Goal: Task Accomplishment & Management: Manage account settings

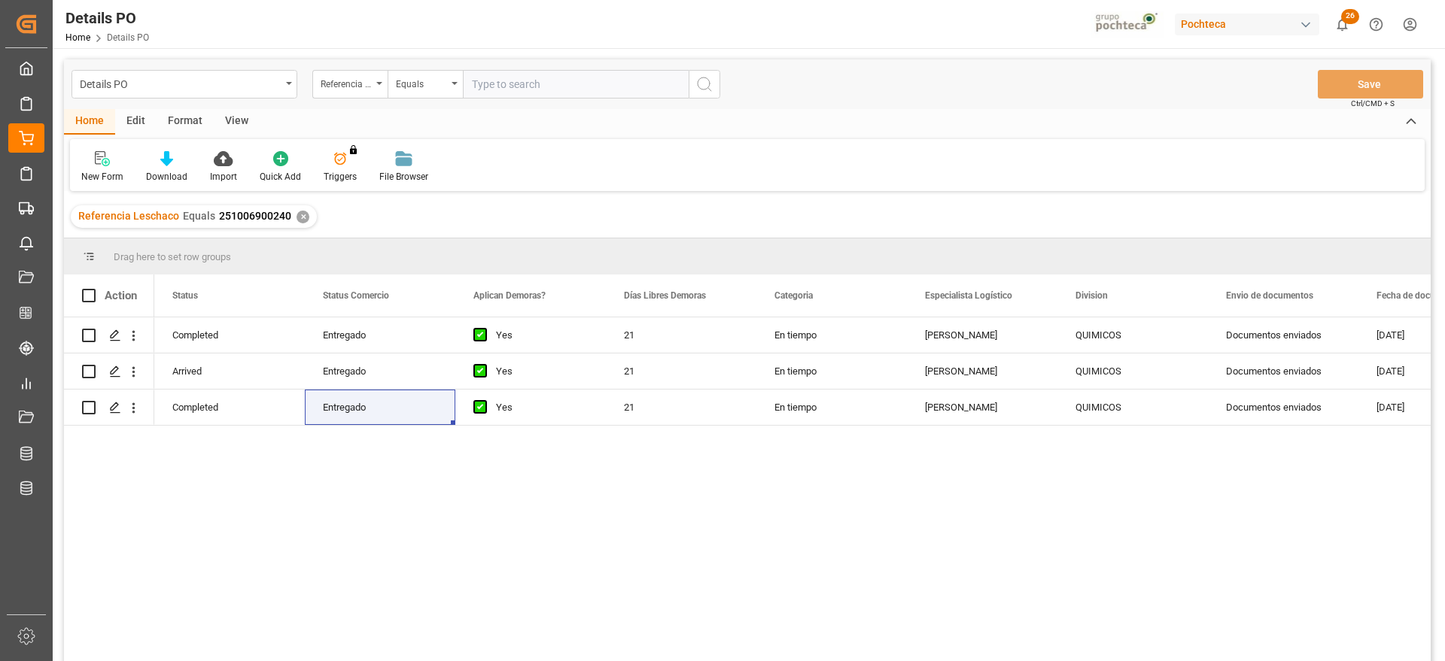
click at [301, 214] on div "✕" at bounding box center [303, 217] width 13 height 13
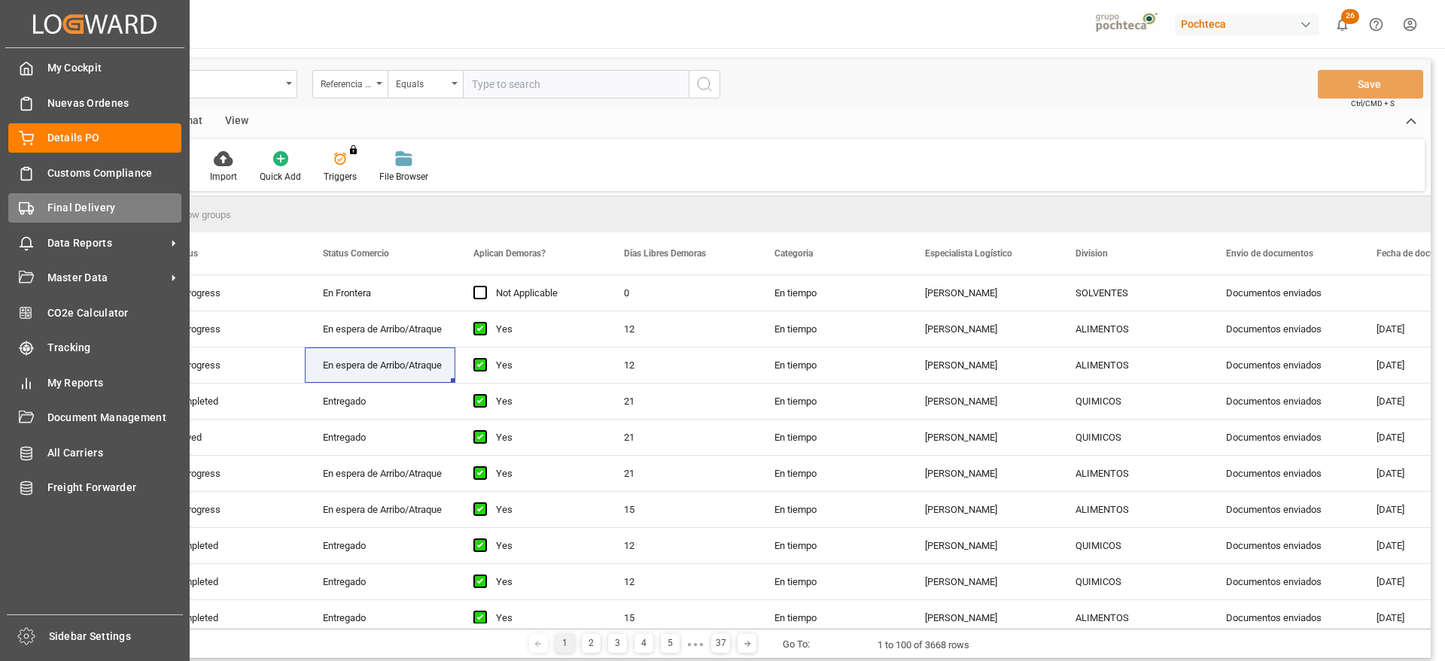
click at [56, 202] on span "Final Delivery" at bounding box center [114, 208] width 135 height 16
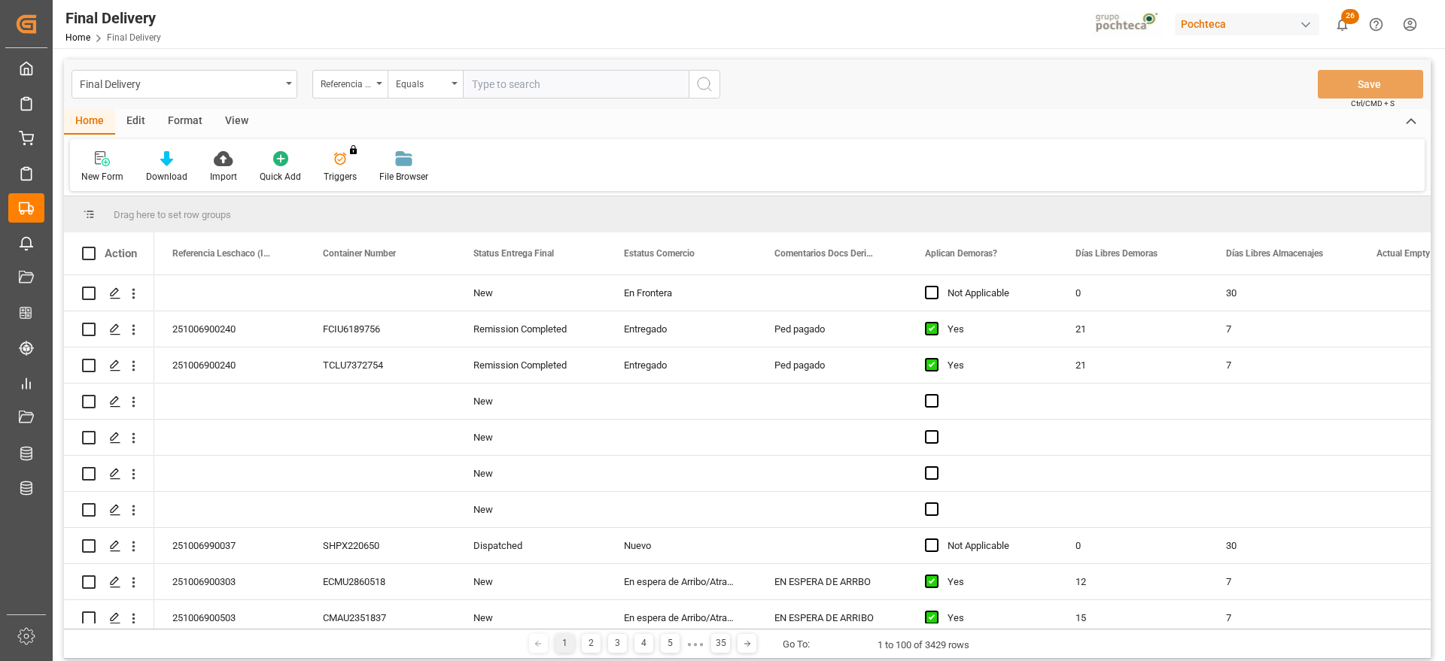
click at [516, 81] on input "text" at bounding box center [576, 84] width 226 height 29
paste input "251006900391"
type input "251006900391"
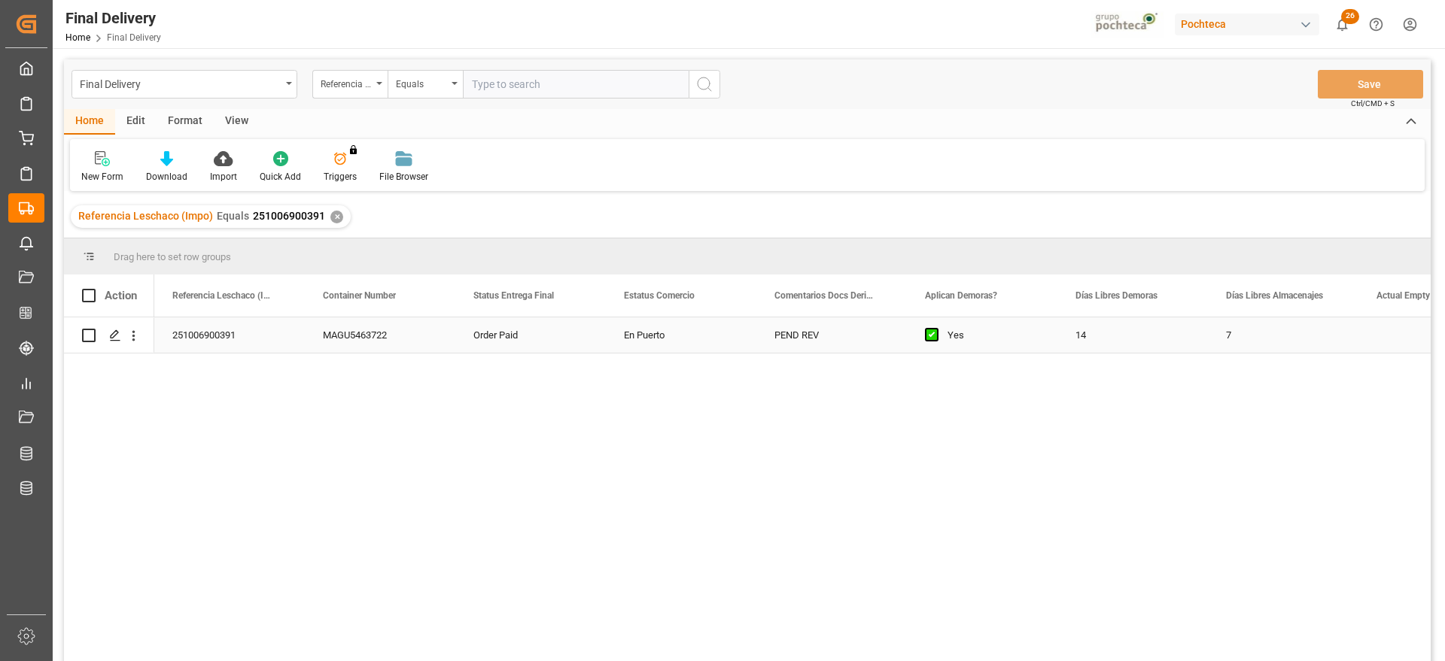
click at [223, 327] on div "251006900391" at bounding box center [229, 335] width 151 height 35
click at [109, 332] on icon "Press SPACE to select this row." at bounding box center [115, 336] width 12 height 12
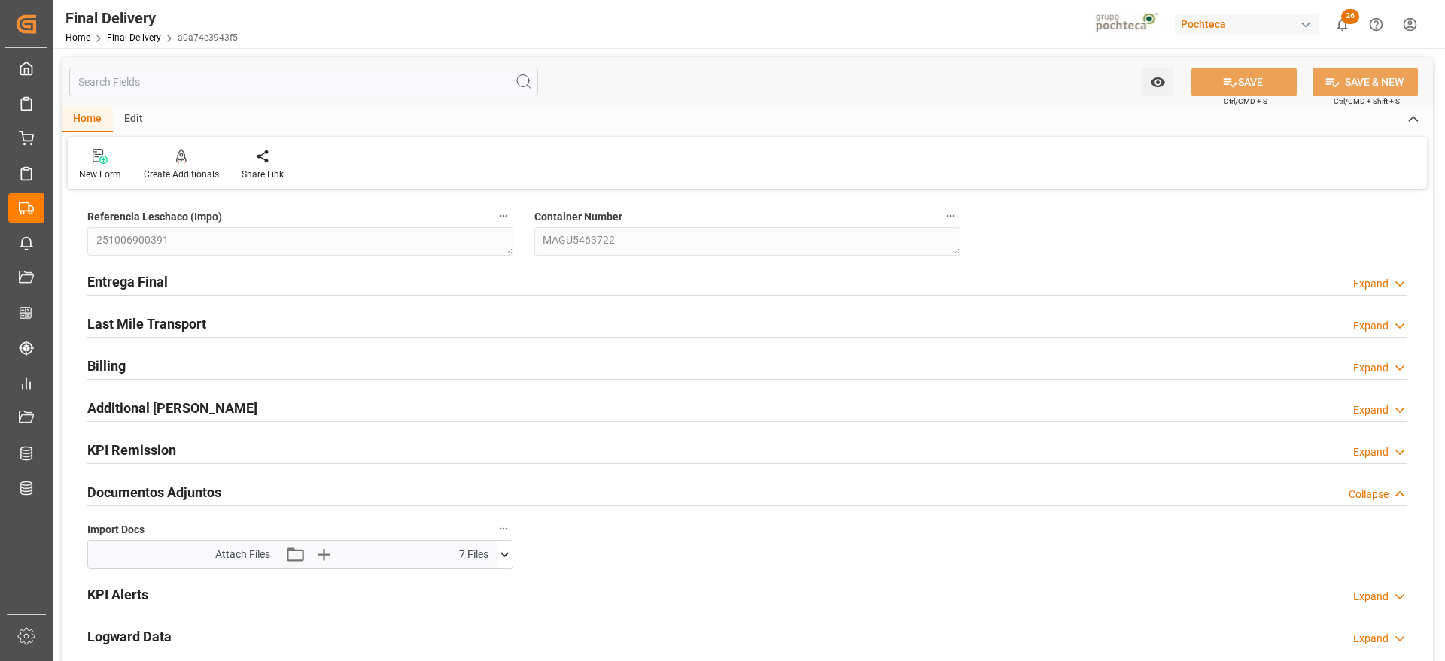
click at [504, 553] on icon at bounding box center [505, 555] width 16 height 16
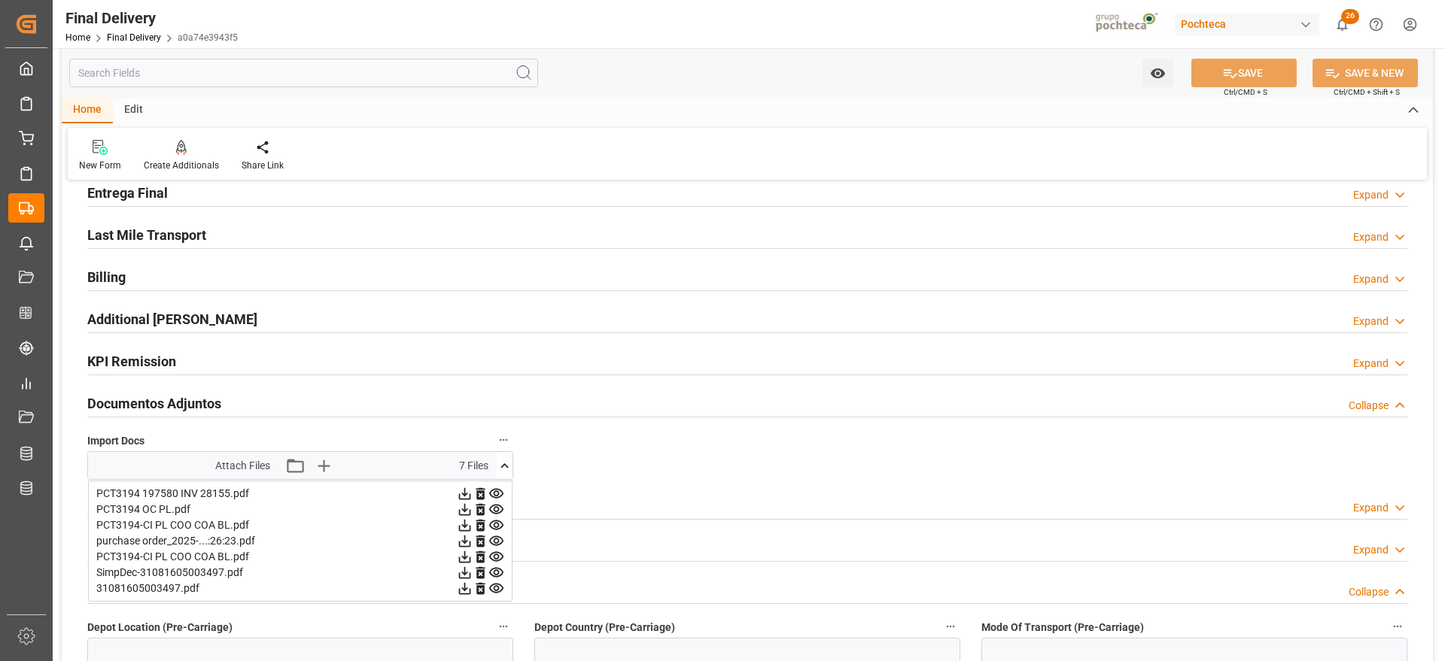
scroll to position [188, 0]
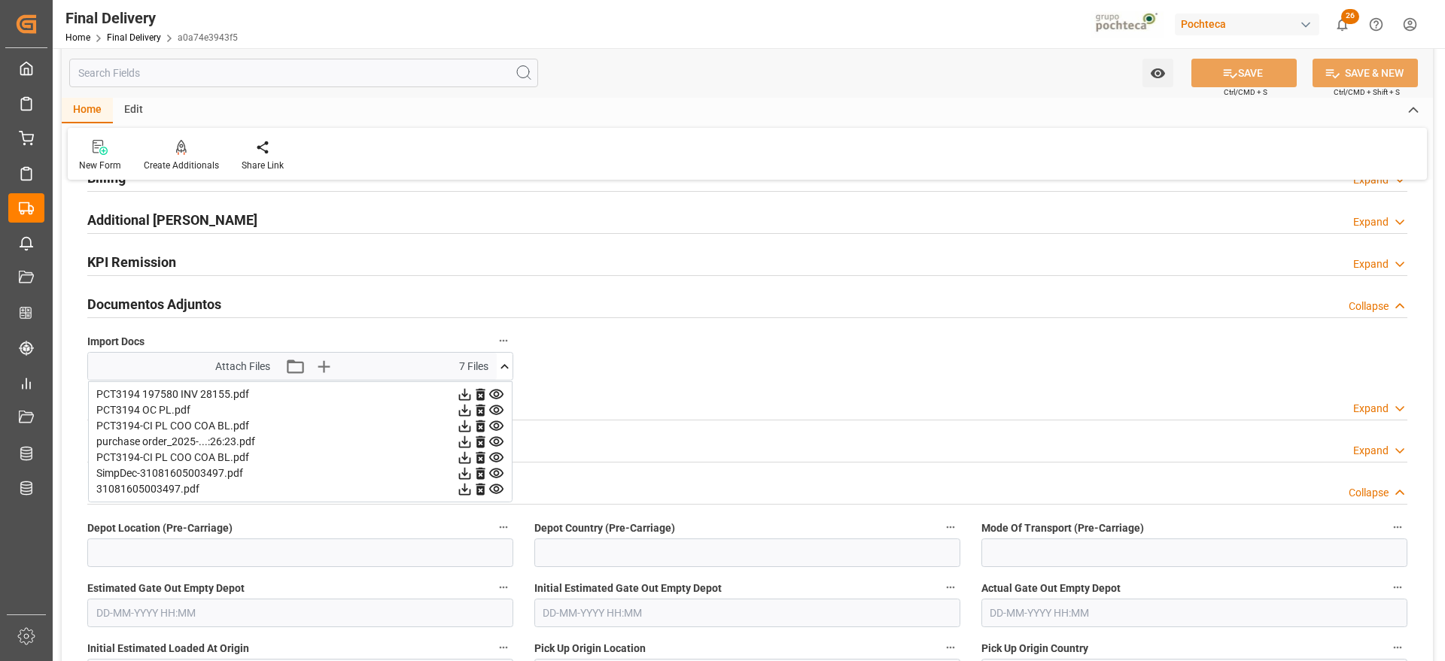
click at [494, 368] on div "Attach Files Attach existing file Upload new file 7 Files" at bounding box center [292, 366] width 409 height 27
click at [503, 365] on icon at bounding box center [505, 367] width 16 height 16
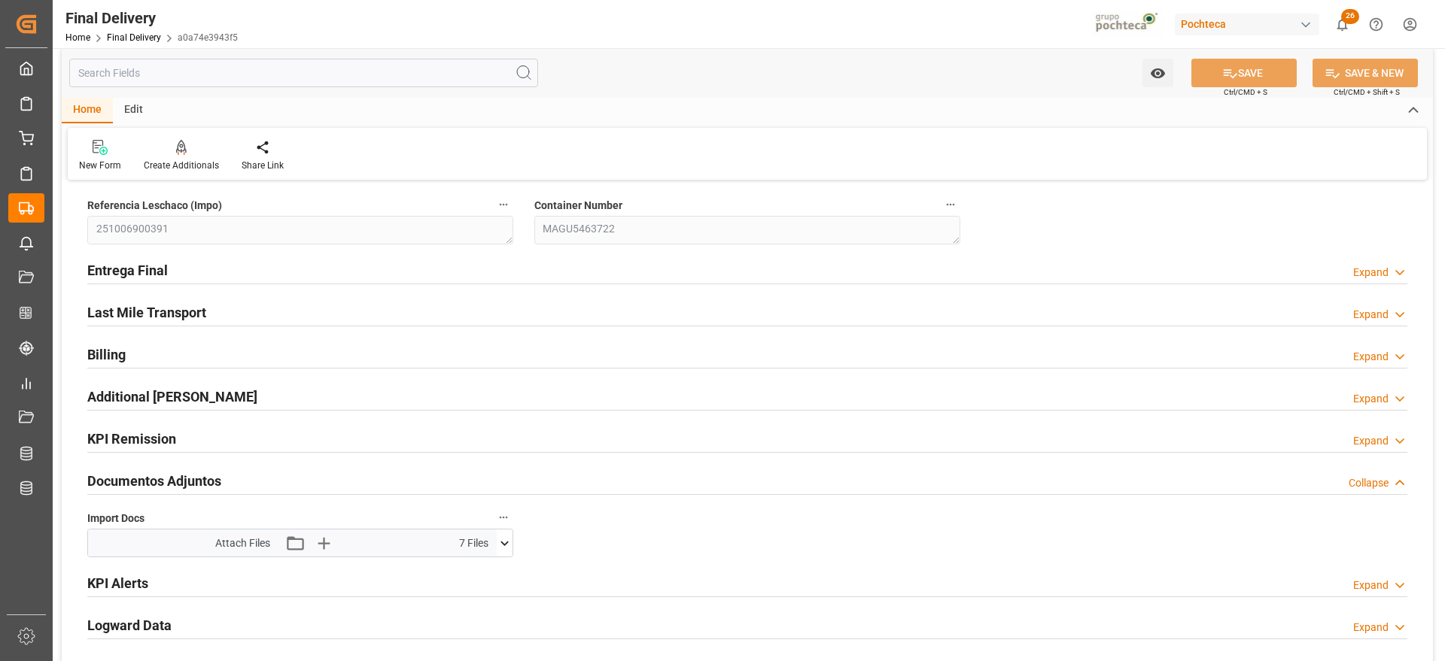
scroll to position [0, 0]
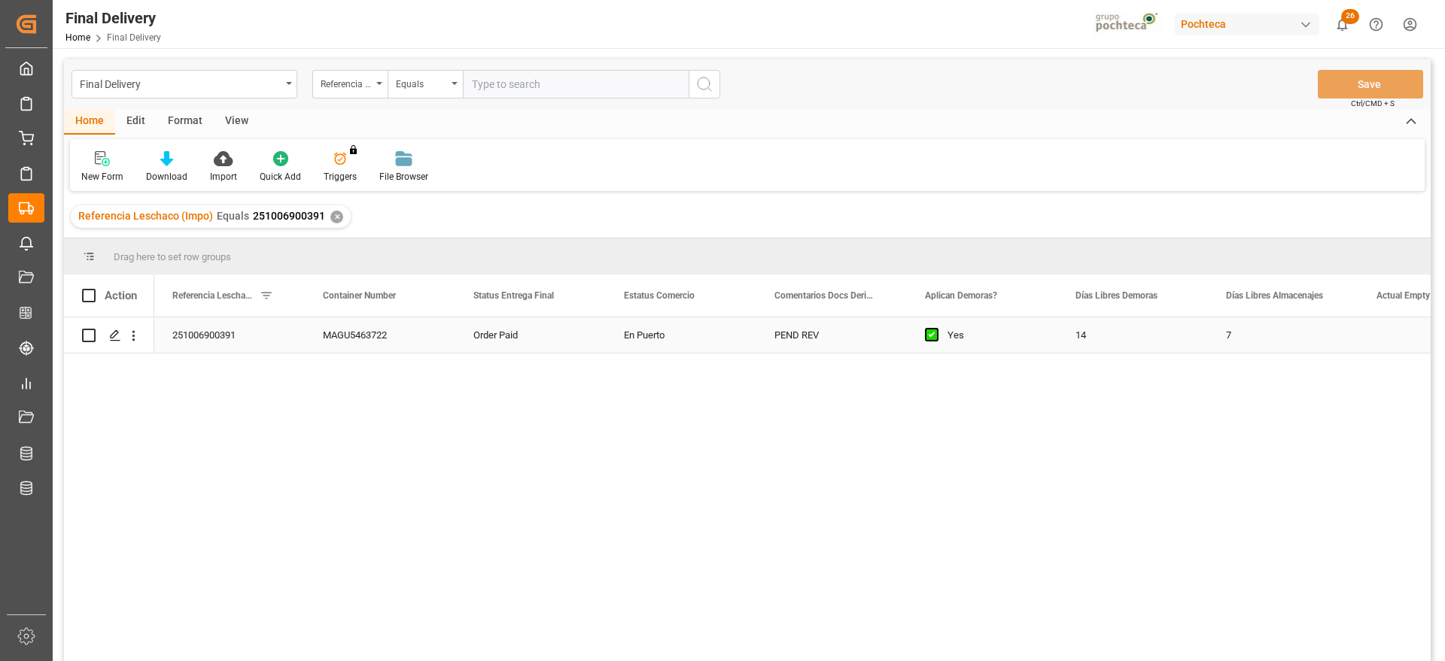
click at [676, 340] on div "En Puerto" at bounding box center [681, 335] width 151 height 35
click at [995, 338] on div "Press SPACE to select this row." at bounding box center [982, 335] width 151 height 35
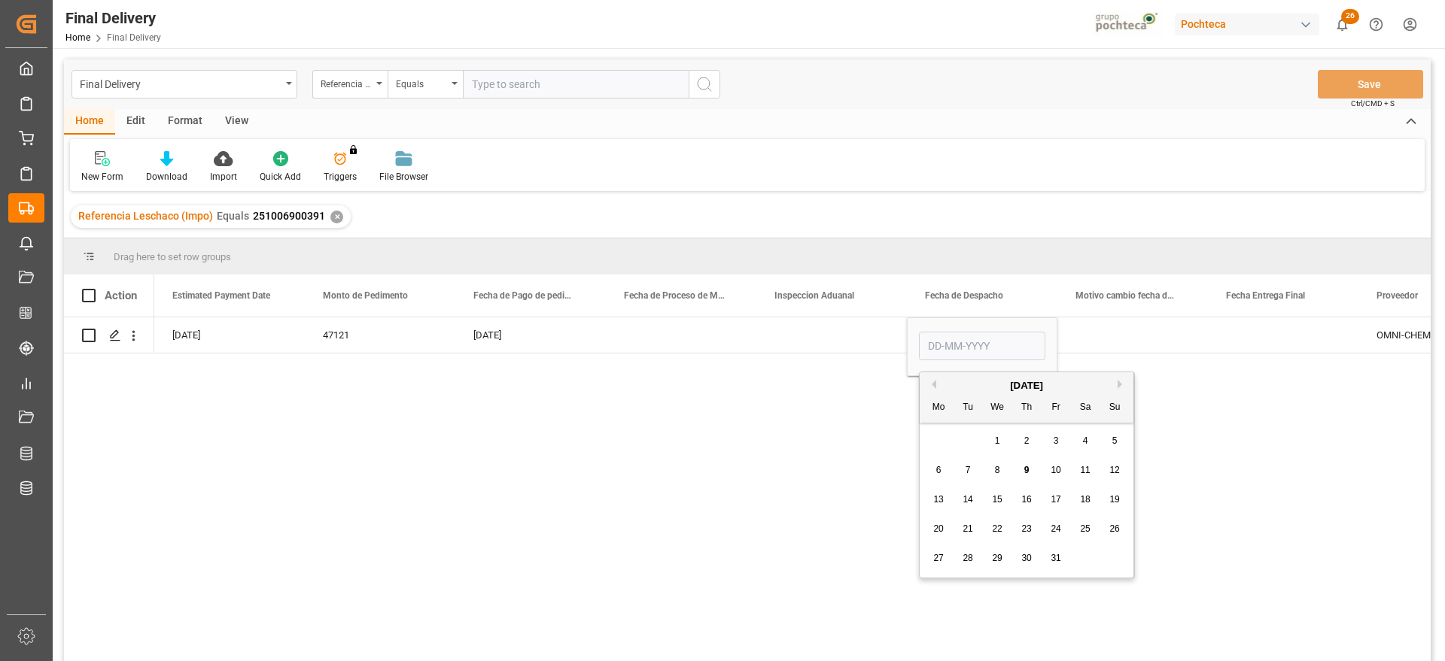
click at [1083, 465] on span "11" at bounding box center [1085, 470] width 10 height 11
type input "11-10-2025"
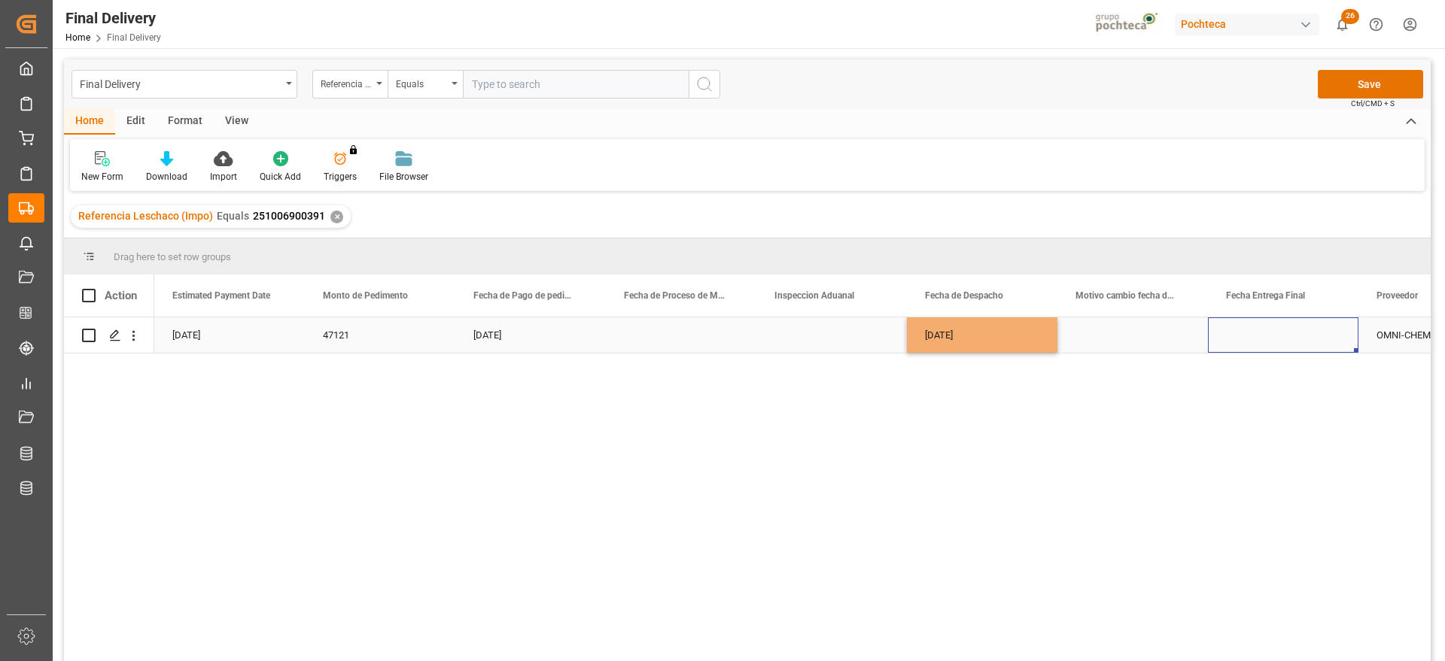
click at [1282, 329] on div "Press SPACE to select this row." at bounding box center [1283, 335] width 151 height 35
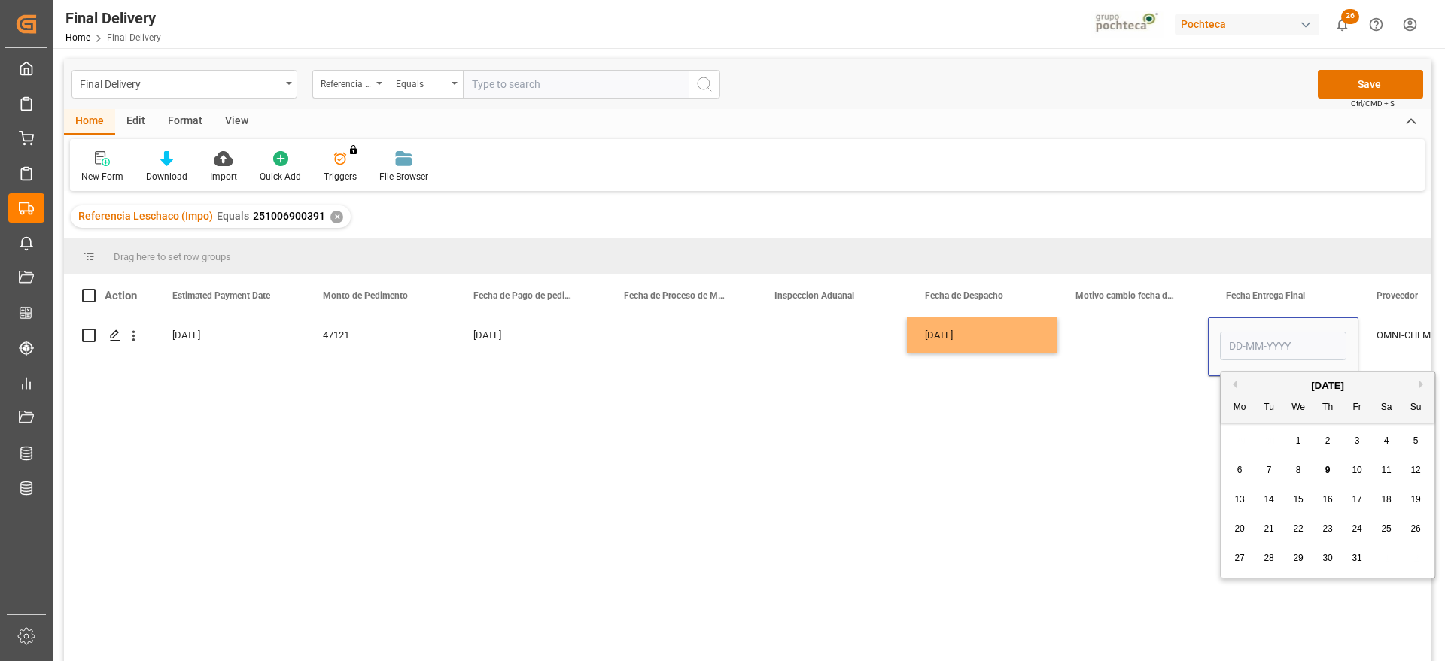
click at [1243, 500] on span "13" at bounding box center [1239, 499] width 10 height 11
type input "13-10-2025"
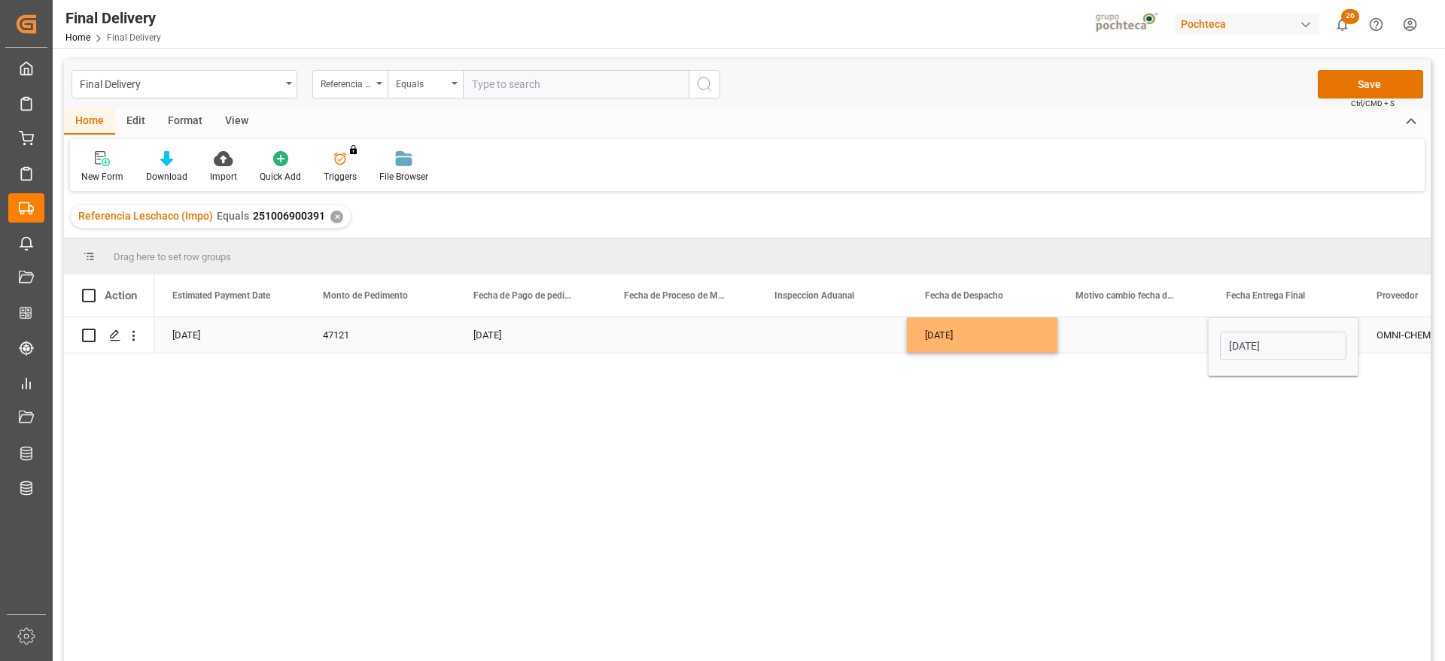
click at [1173, 336] on div "Press SPACE to select this row." at bounding box center [1132, 335] width 151 height 35
click at [1306, 339] on div "13-10-2025" at bounding box center [1283, 335] width 151 height 35
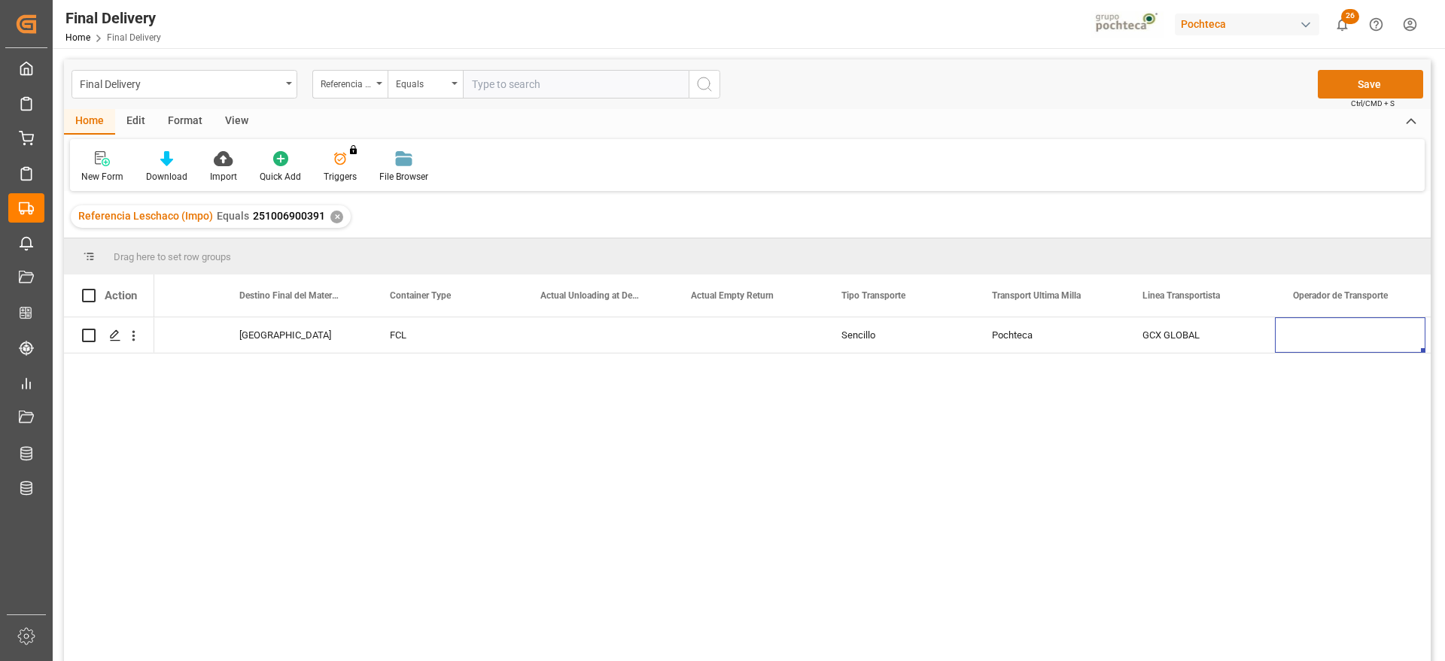
click at [1355, 81] on button "Save" at bounding box center [1370, 84] width 105 height 29
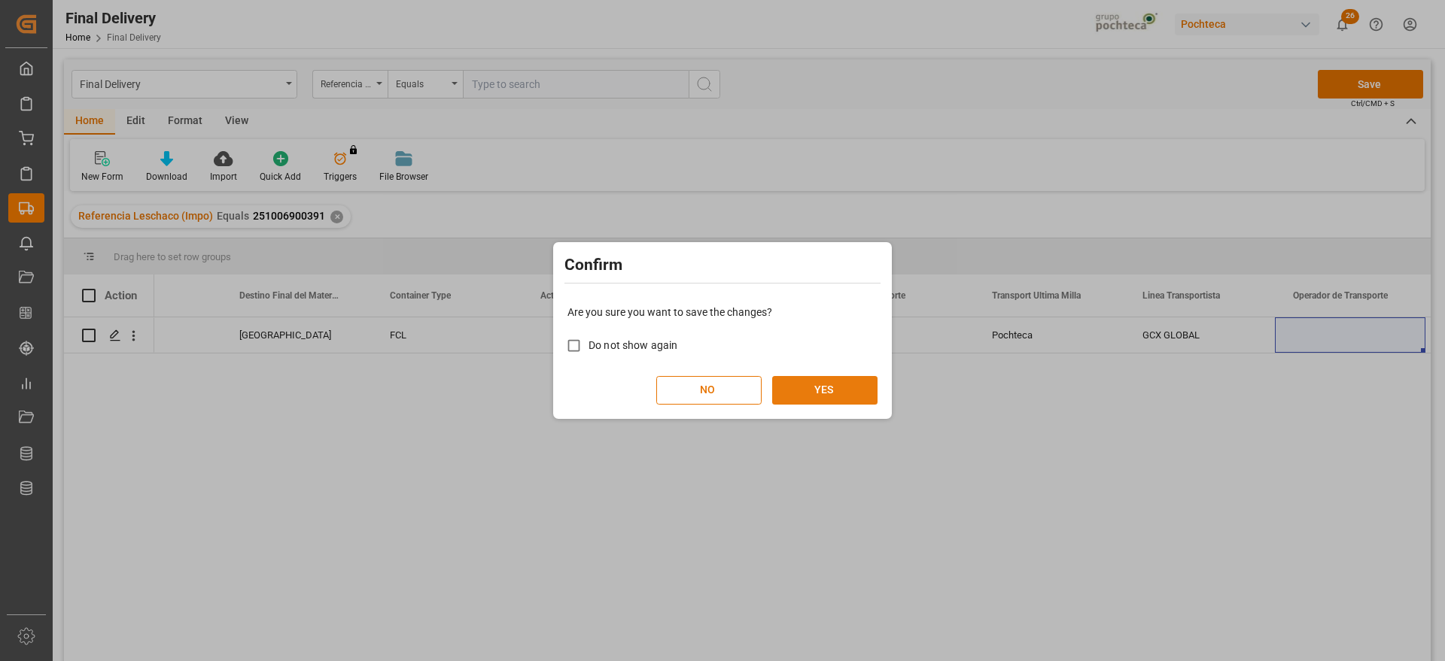
click at [812, 390] on button "YES" at bounding box center [824, 390] width 105 height 29
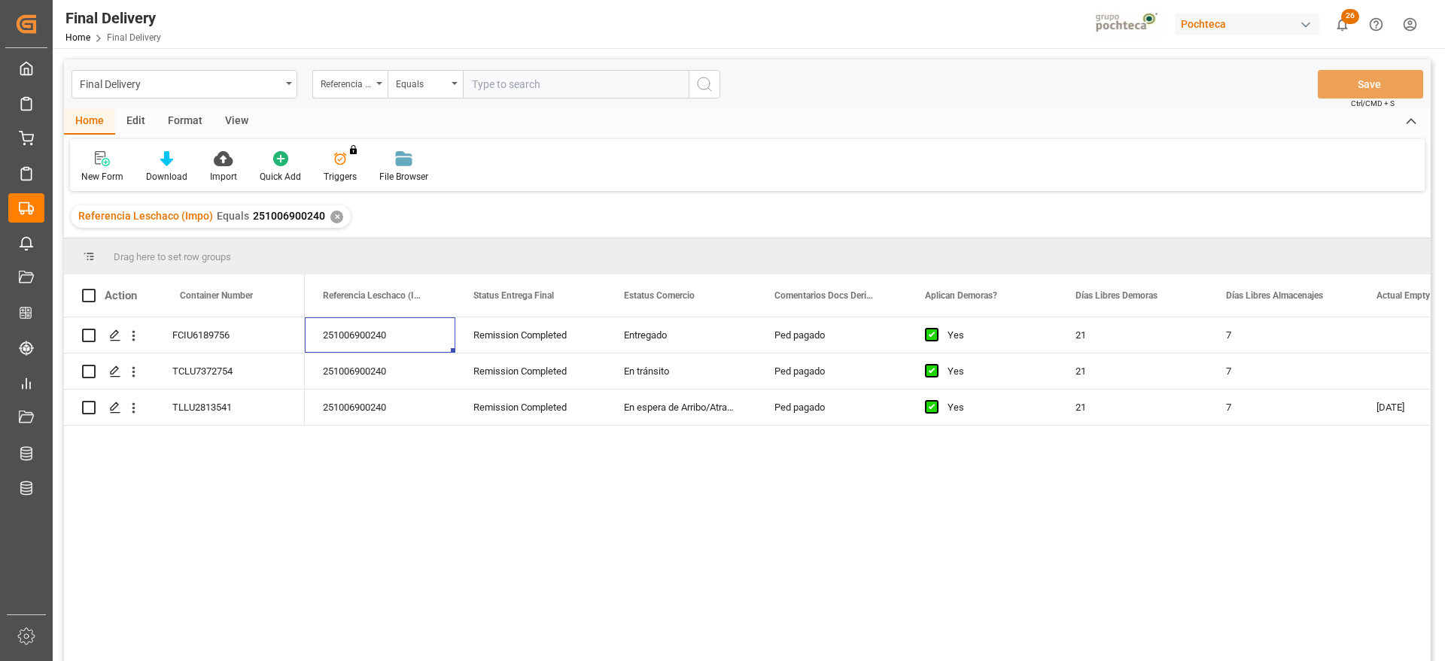
click at [337, 216] on div "✕" at bounding box center [336, 217] width 13 height 13
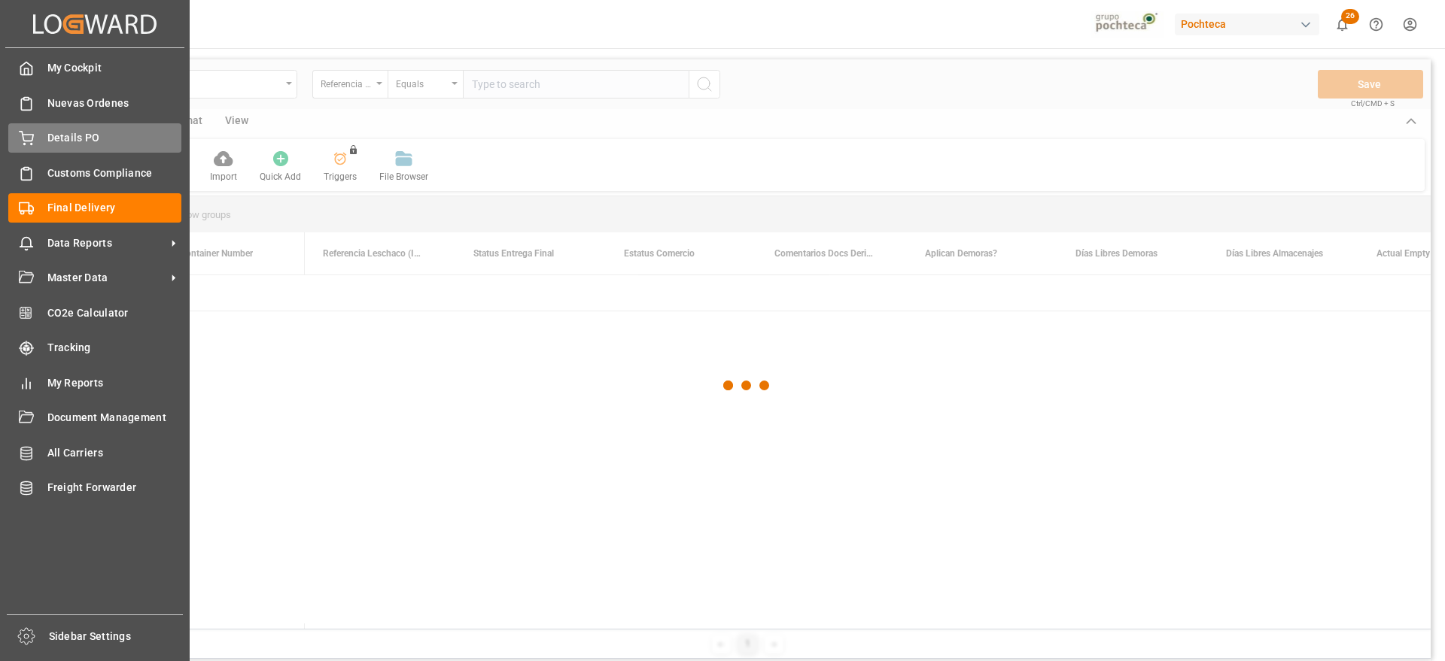
click at [53, 132] on span "Details PO" at bounding box center [114, 138] width 135 height 16
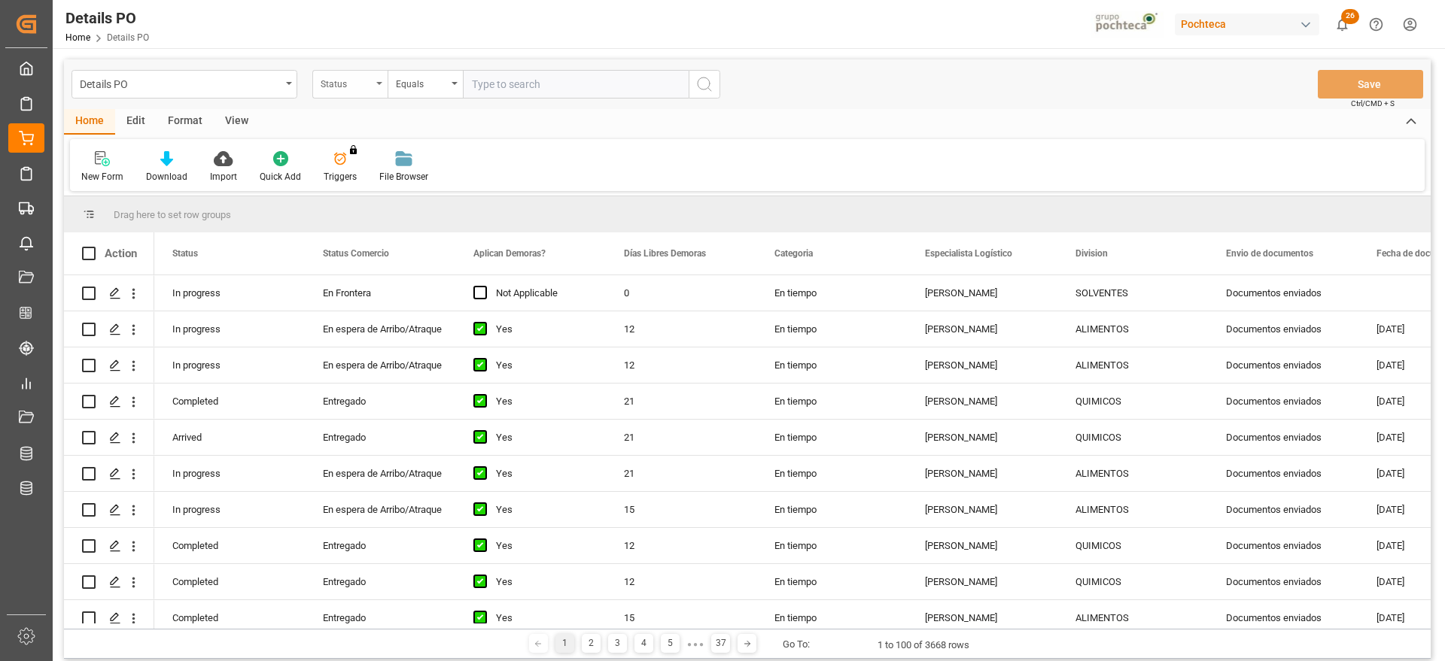
click at [345, 84] on div "Status" at bounding box center [346, 82] width 51 height 17
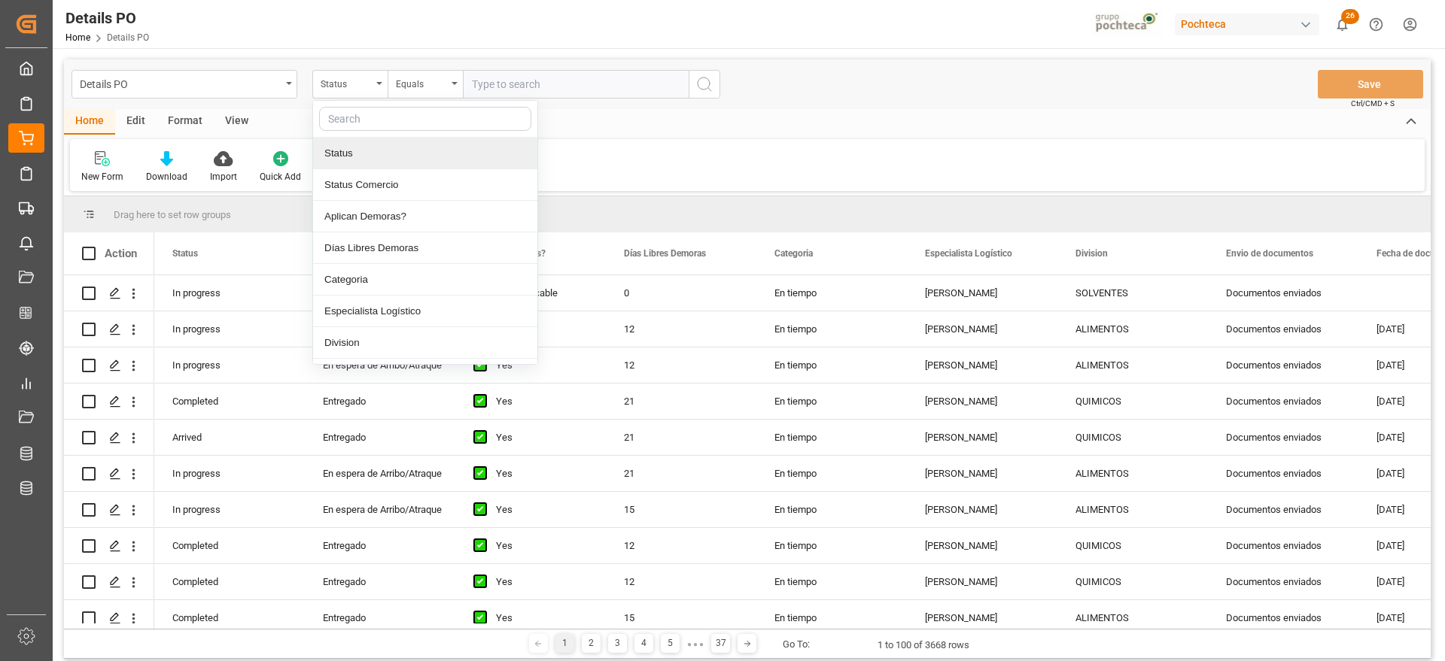
click at [374, 114] on input "text" at bounding box center [425, 119] width 212 height 24
type input "p"
type input "ref"
click at [403, 157] on div "Referencia Leschaco" at bounding box center [425, 154] width 224 height 32
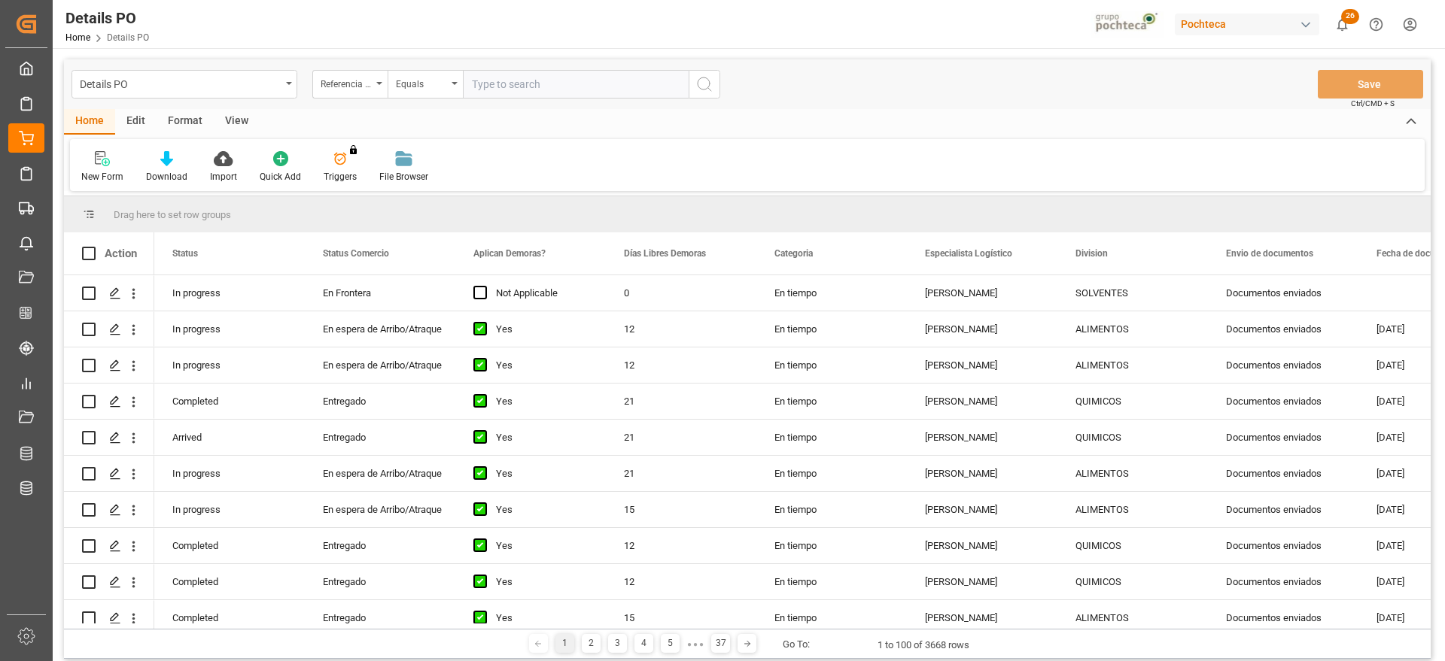
click at [493, 85] on input "text" at bounding box center [576, 84] width 226 height 29
paste input "251006900391"
type input "251006900391"
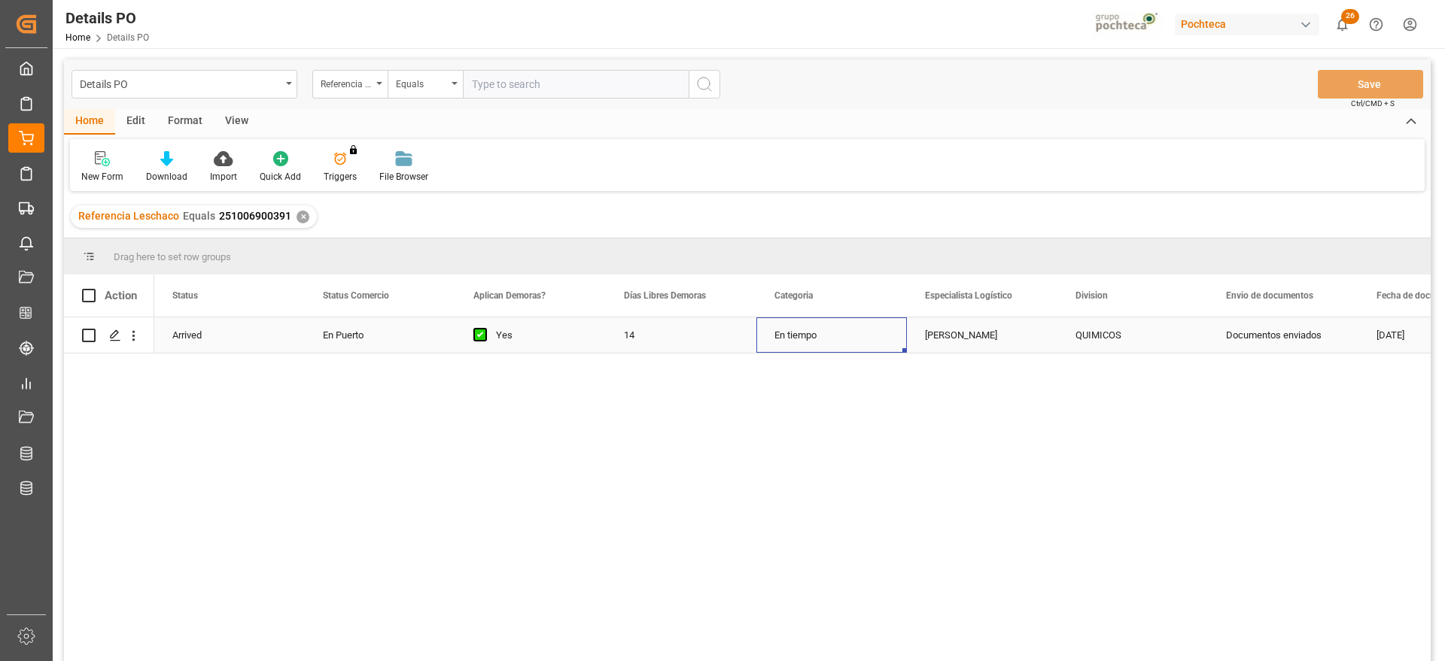
click at [783, 351] on div "En tiempo" at bounding box center [831, 335] width 151 height 35
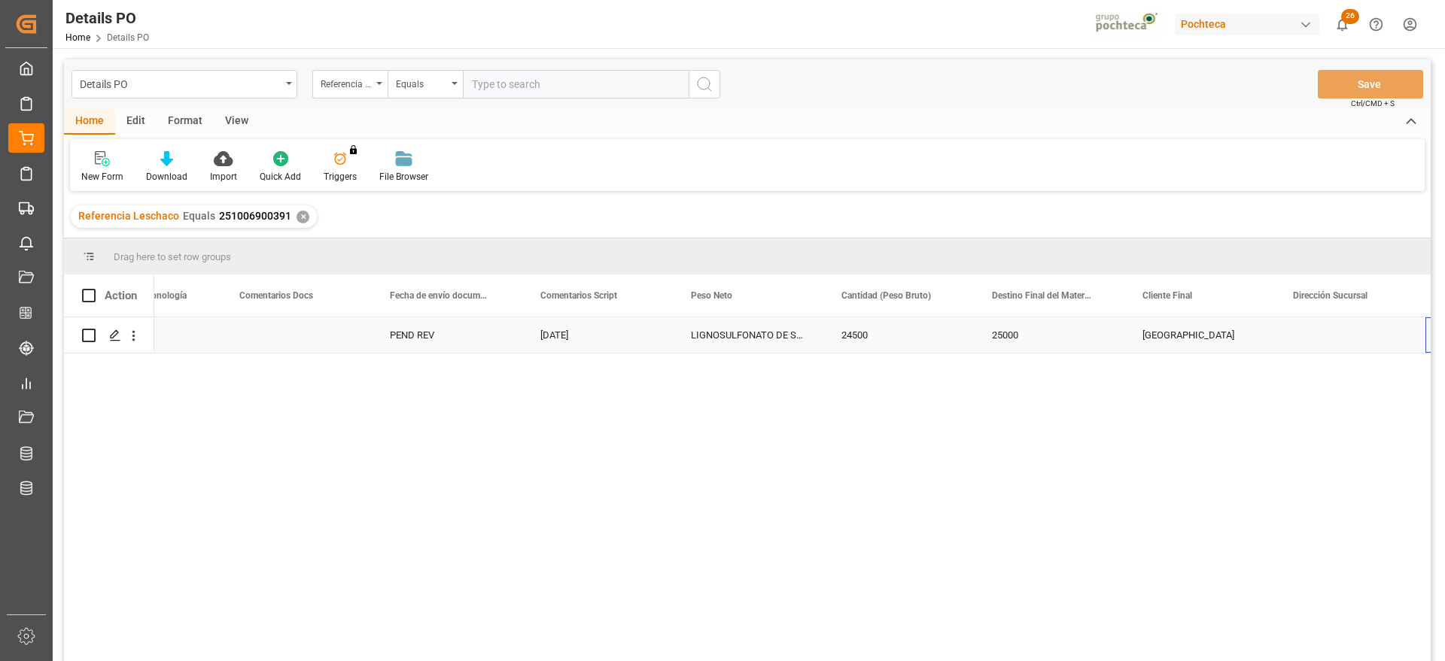
scroll to position [0, 3846]
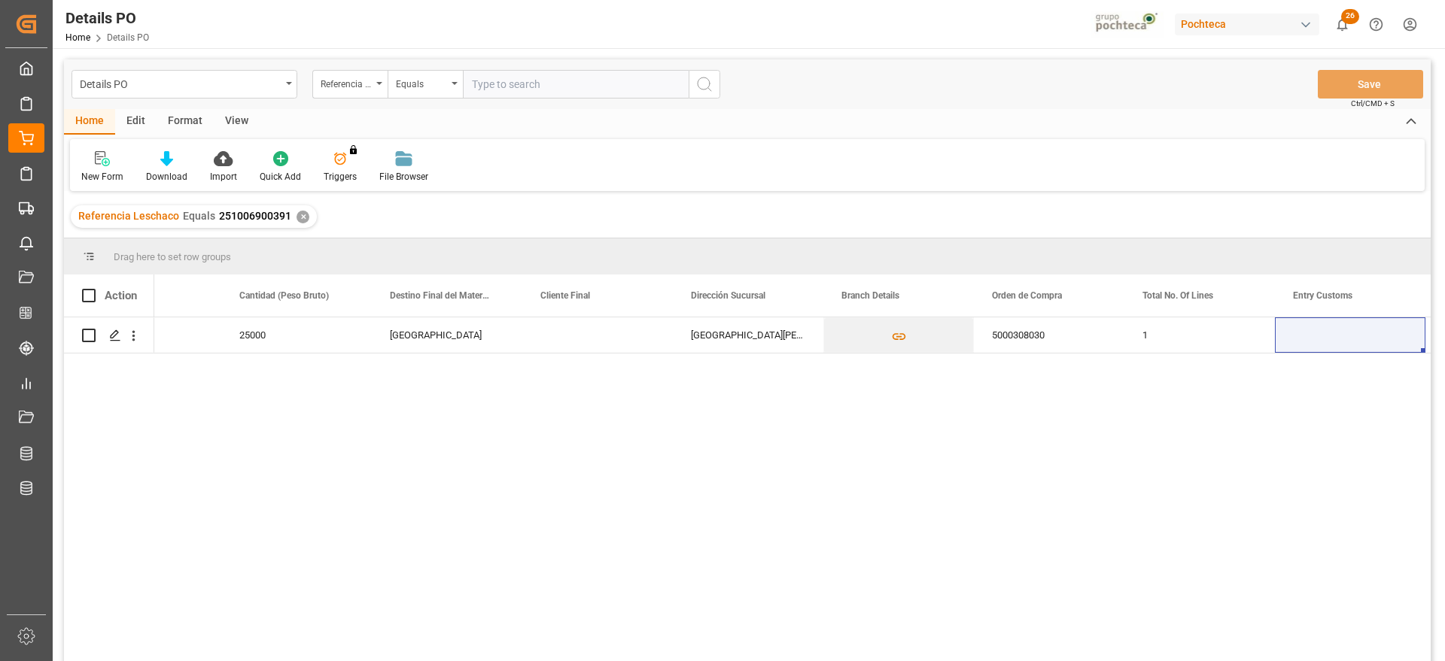
click at [291, 214] on div "Referencia Leschaco Equals 251006900391 ✕" at bounding box center [194, 216] width 246 height 23
click at [302, 217] on div "✕" at bounding box center [303, 217] width 13 height 13
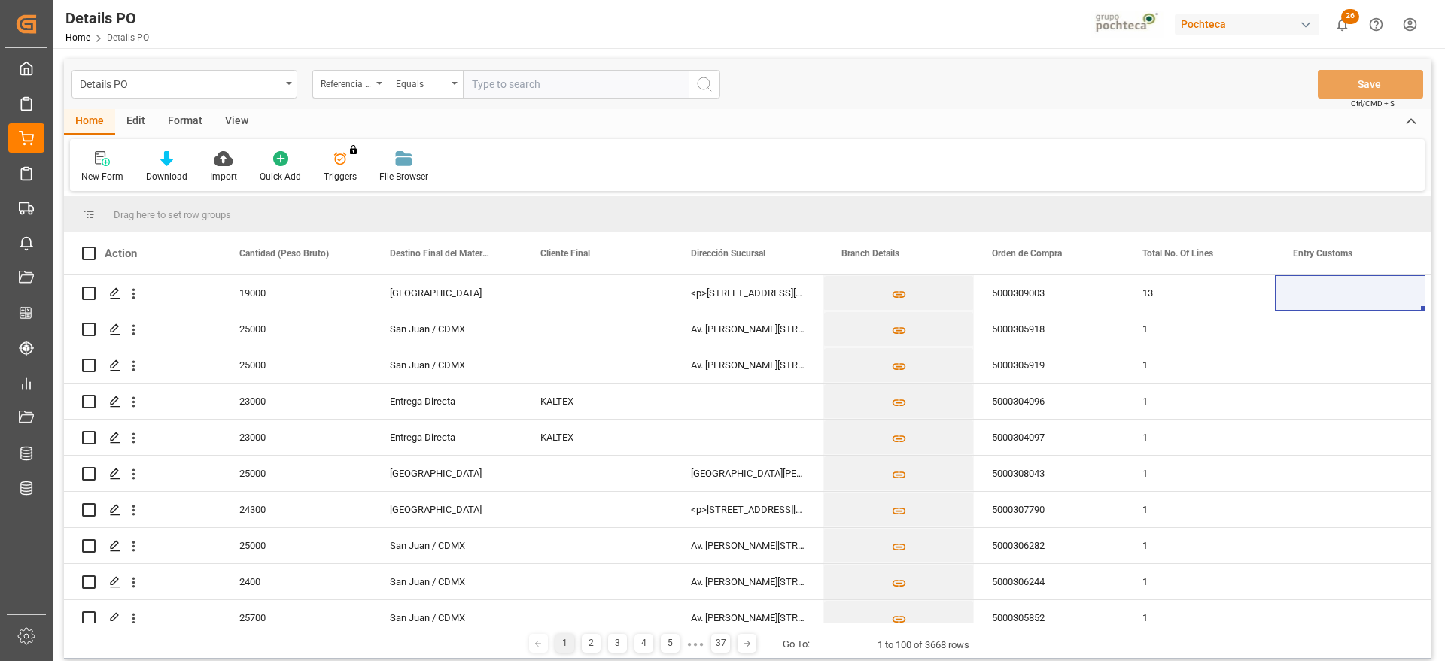
click at [541, 76] on input "text" at bounding box center [576, 84] width 226 height 29
paste input "251006900241"
type input "251006900241"
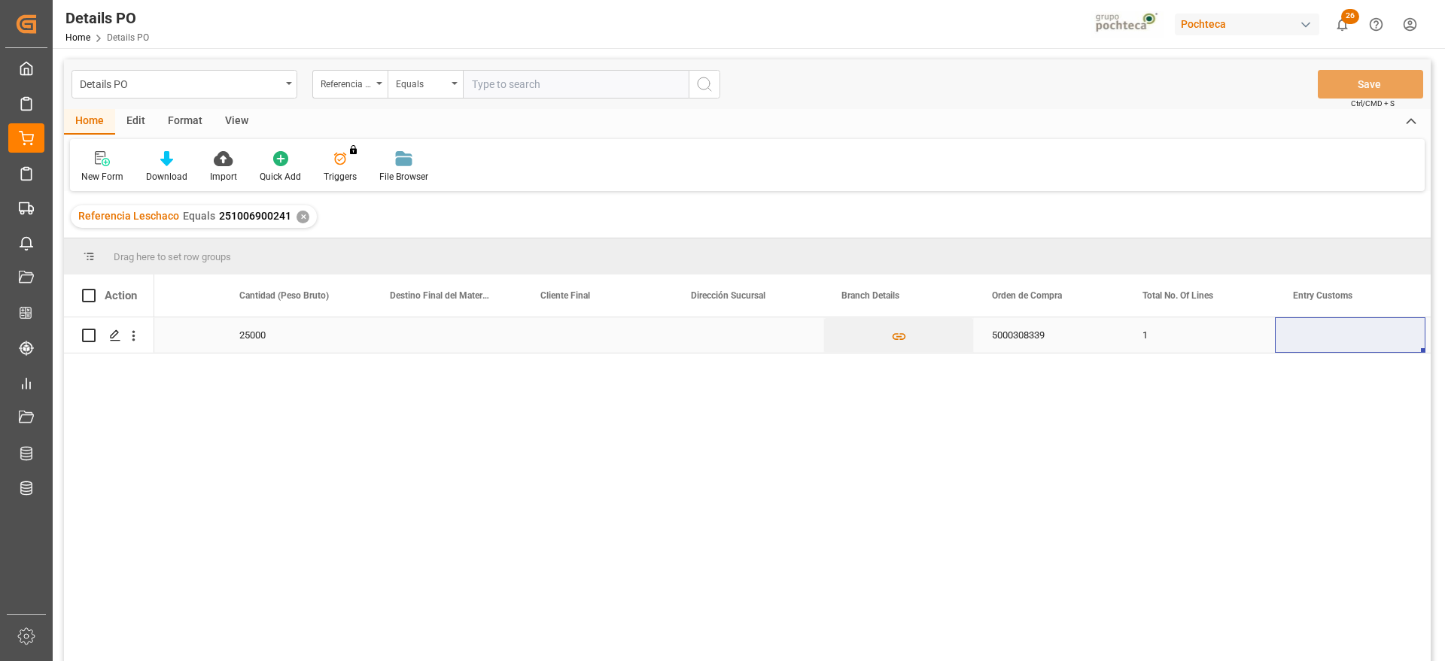
click at [560, 332] on div "Press SPACE to select this row." at bounding box center [597, 335] width 151 height 35
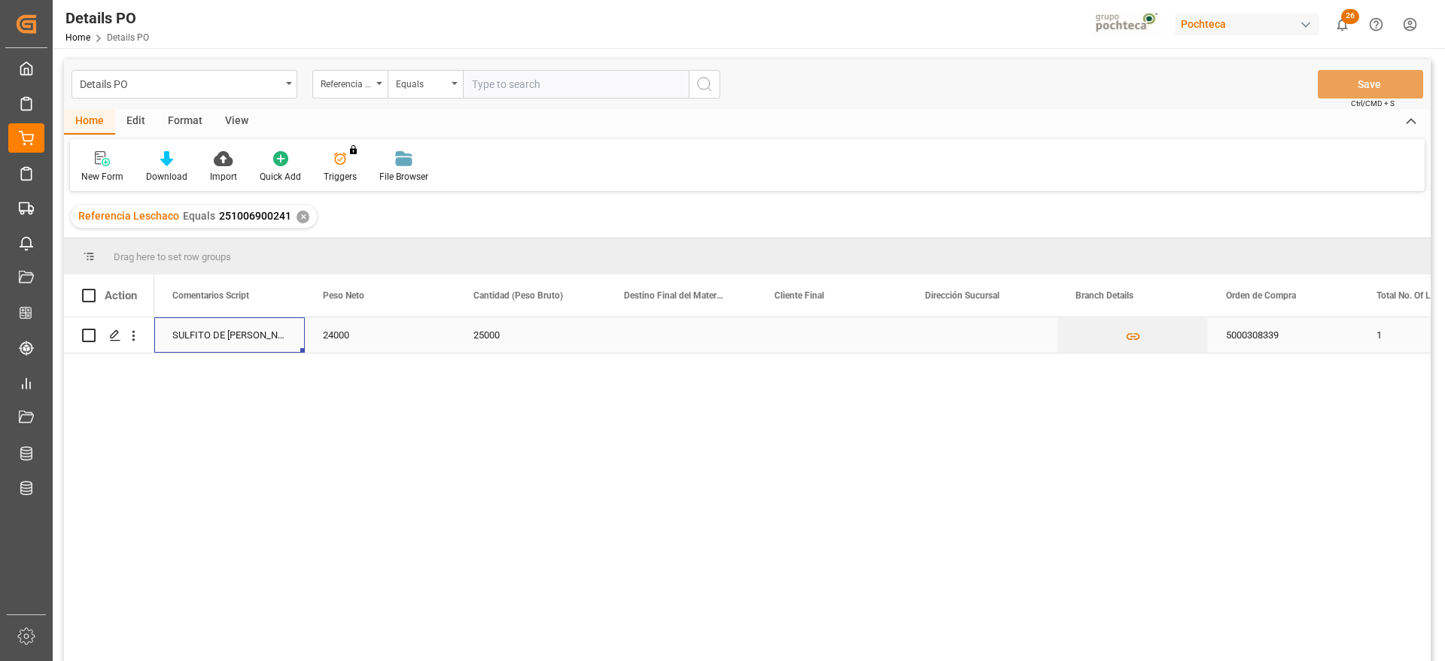
click at [659, 332] on div "Press SPACE to select this row." at bounding box center [681, 335] width 151 height 35
click at [659, 332] on input "Press SPACE to select this row." at bounding box center [681, 344] width 126 height 29
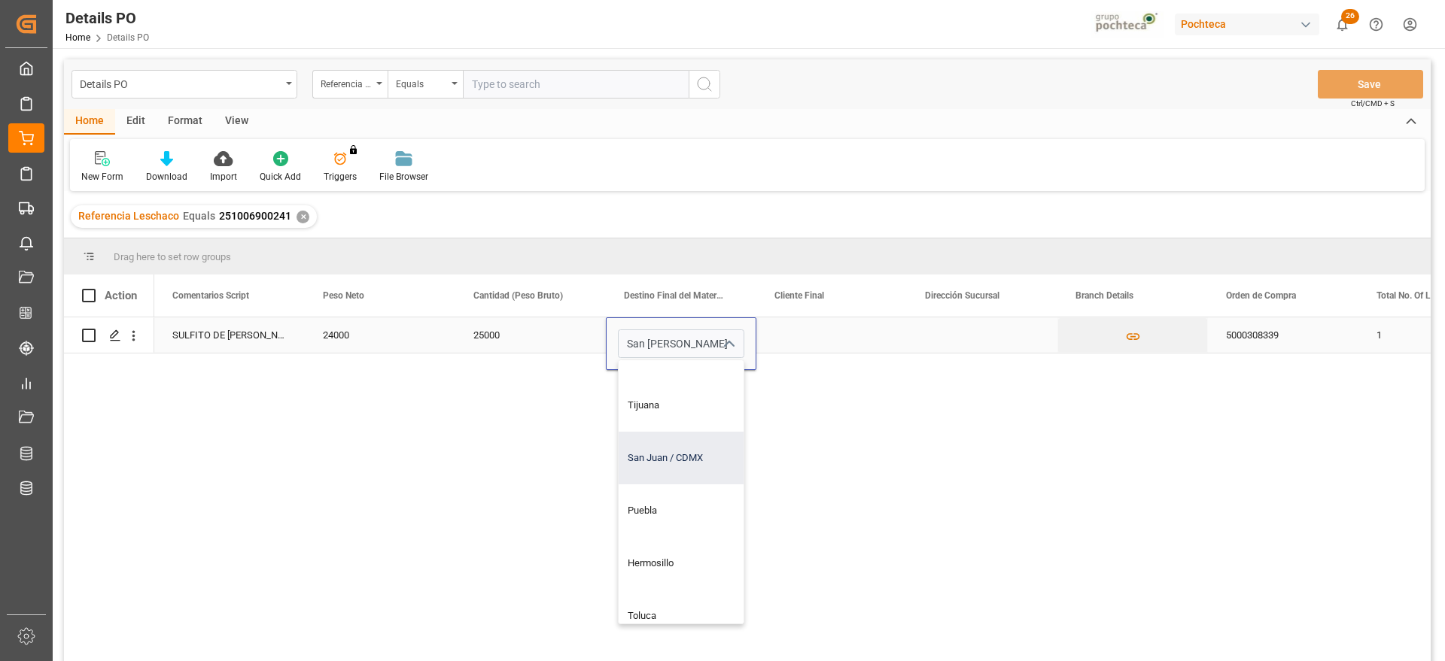
click at [657, 458] on div "San Juan / CDMX" at bounding box center [710, 458] width 182 height 53
type input "San Juan / CDMX"
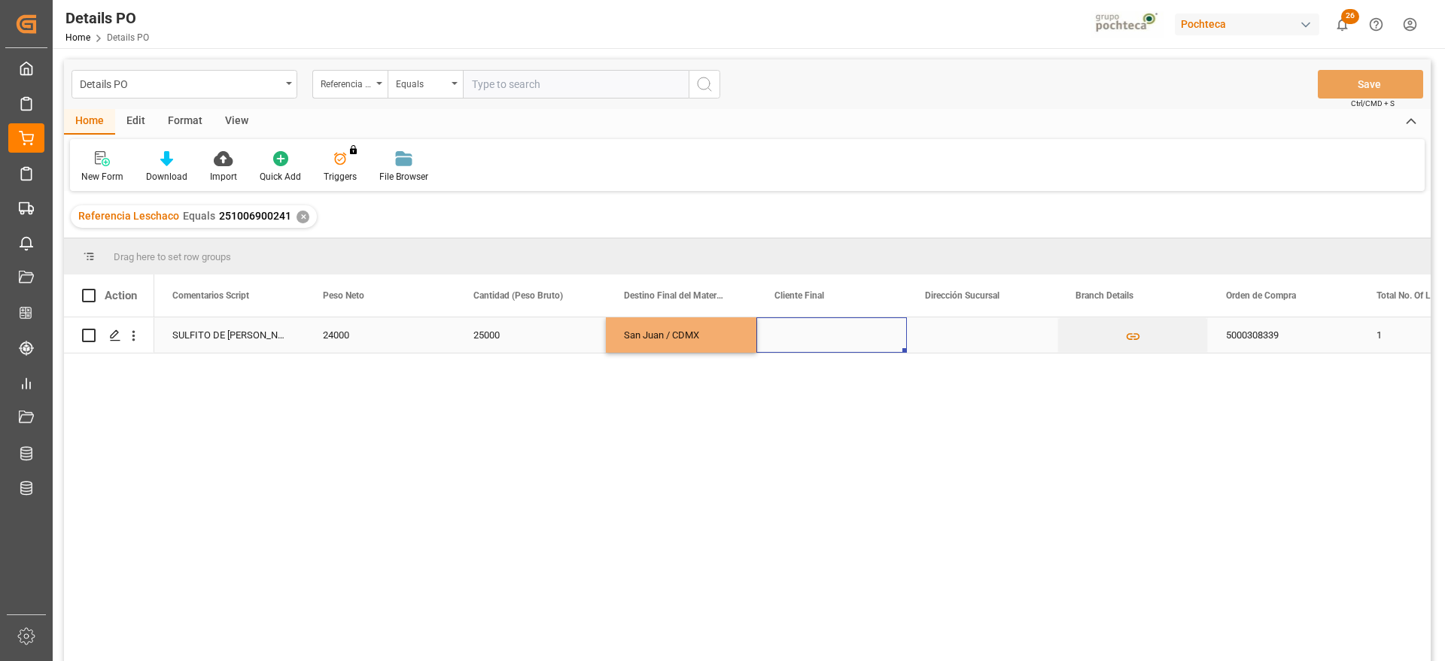
click at [787, 327] on div "Press SPACE to select this row." at bounding box center [831, 335] width 151 height 35
click at [1397, 84] on button "Save" at bounding box center [1370, 84] width 105 height 29
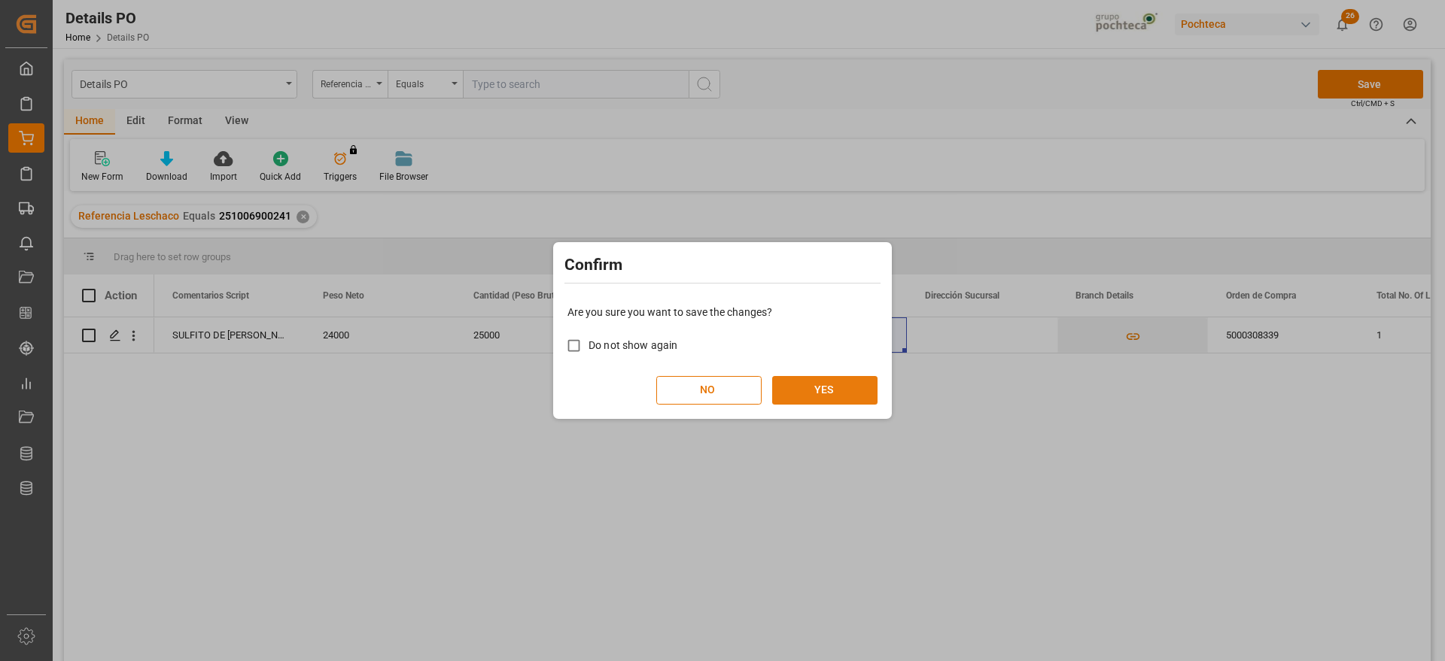
click at [835, 382] on button "YES" at bounding box center [824, 390] width 105 height 29
